Goal: Check status

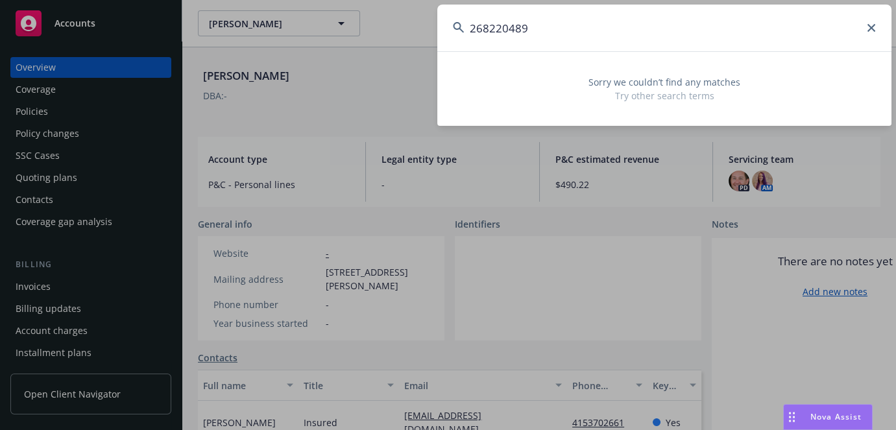
type input "268220489"
